Goal: Check status

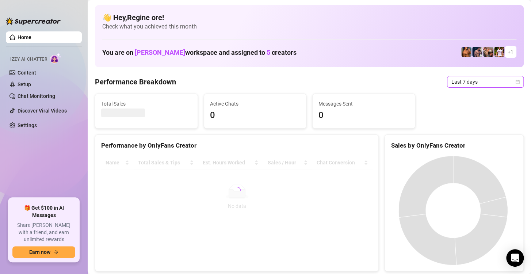
click at [483, 83] on span "Last 7 days" at bounding box center [486, 81] width 68 height 11
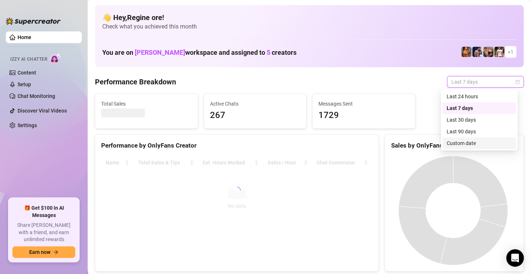
click at [467, 141] on div "Custom date" at bounding box center [479, 143] width 65 height 8
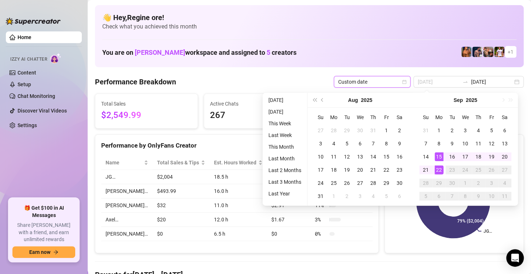
type input "[DATE]"
click at [437, 170] on div "22" at bounding box center [439, 170] width 9 height 9
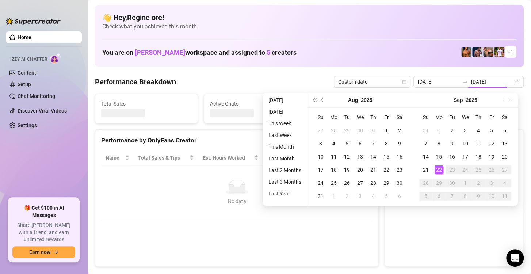
type input "[DATE]"
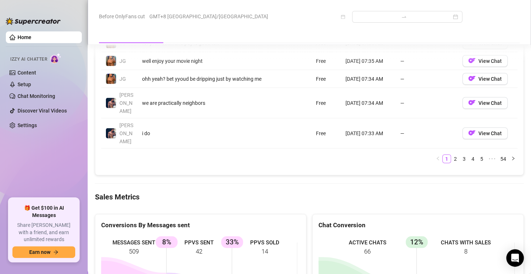
scroll to position [877, 0]
